Goal: Navigation & Orientation: Find specific page/section

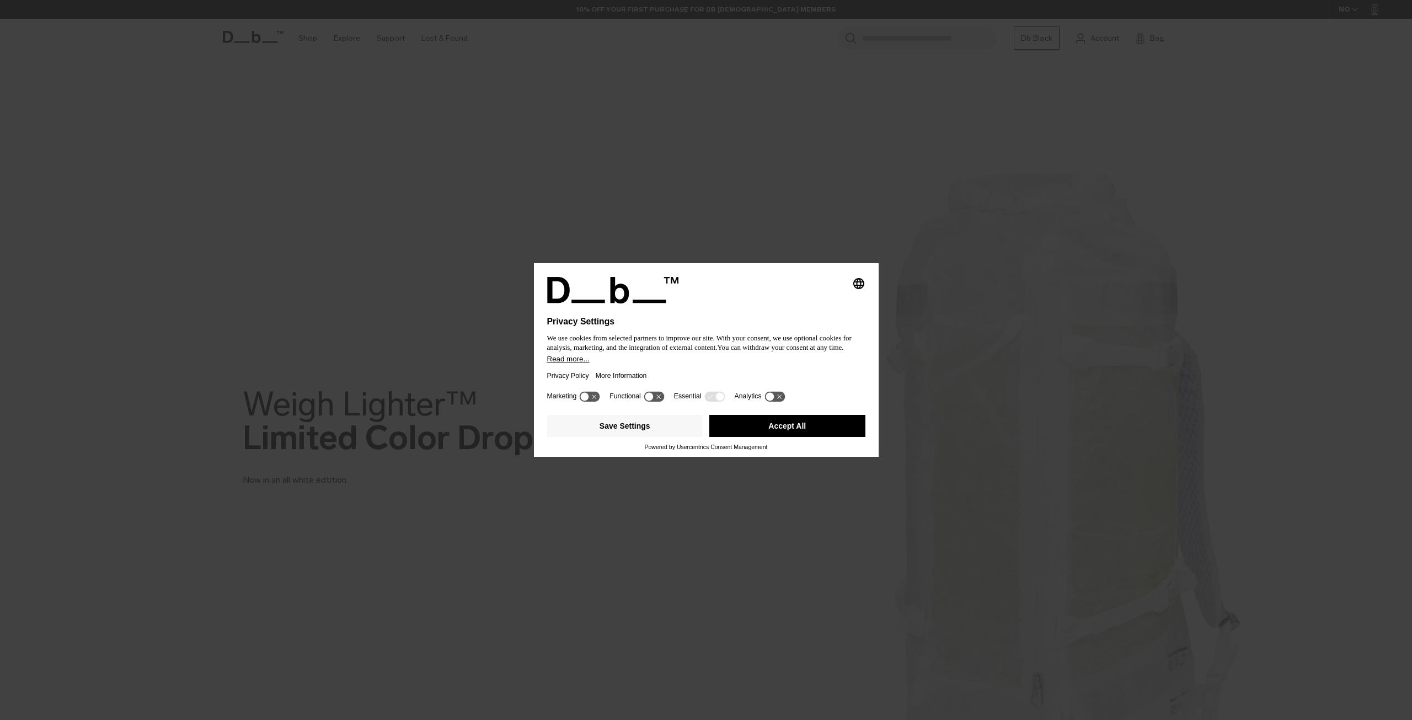
click at [795, 398] on div "Marketing Functional Essential Analytics" at bounding box center [706, 399] width 318 height 22
click at [792, 408] on div "Marketing Functional Essential Analytics" at bounding box center [706, 399] width 318 height 22
click at [794, 426] on button "Accept All" at bounding box center [787, 426] width 156 height 22
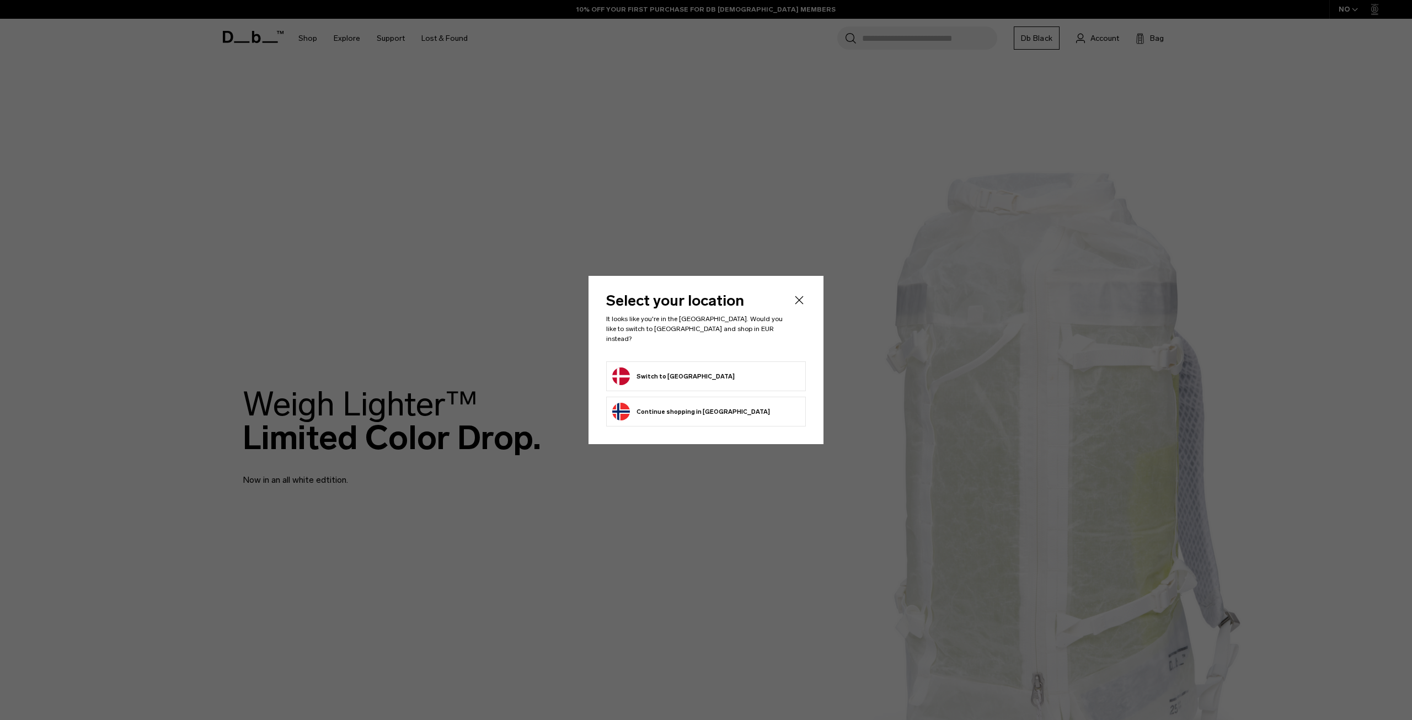
click at [676, 404] on button "Continue browsing [GEOGRAPHIC_DATA] store Continue shopping in [GEOGRAPHIC_DATA]" at bounding box center [691, 412] width 158 height 18
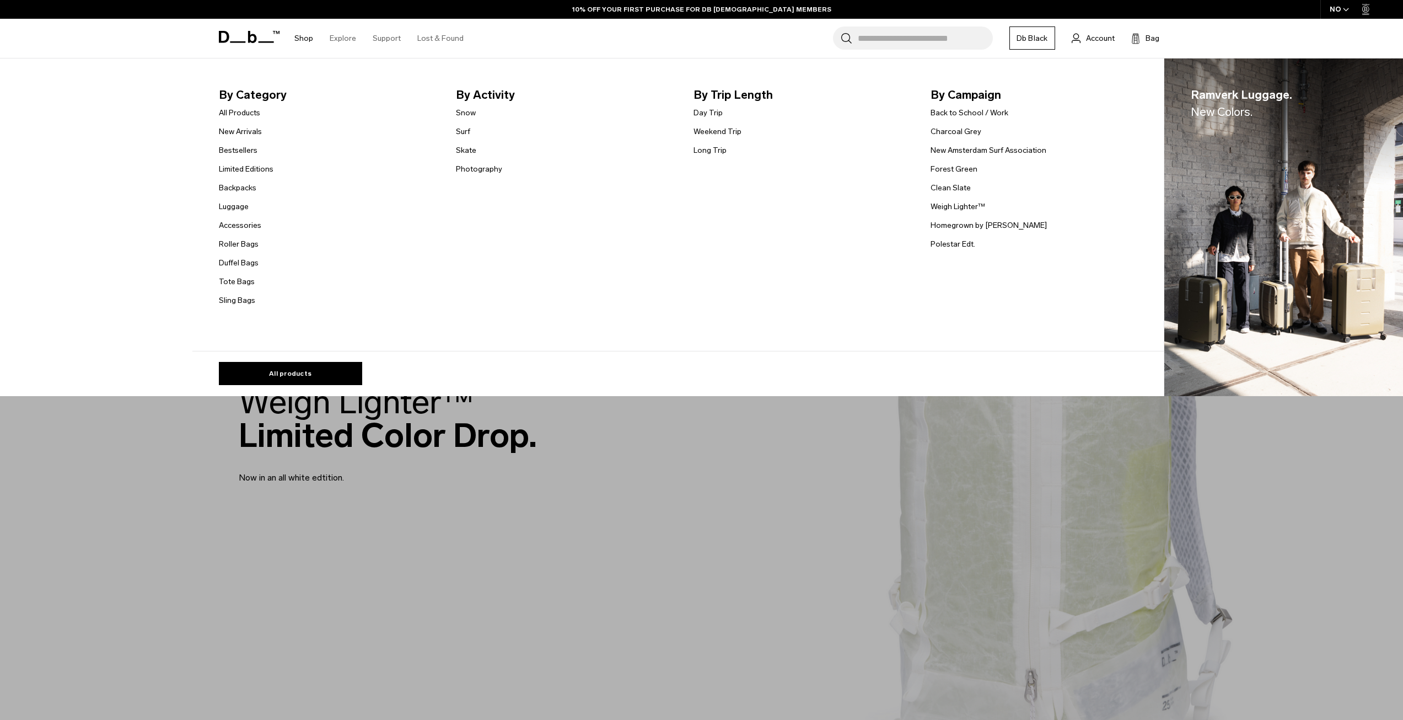
click at [263, 144] on li "Bestsellers" at bounding box center [246, 149] width 55 height 13
click at [253, 132] on link "New Arrivals" at bounding box center [240, 132] width 43 height 12
